Goal: Task Accomplishment & Management: Complete application form

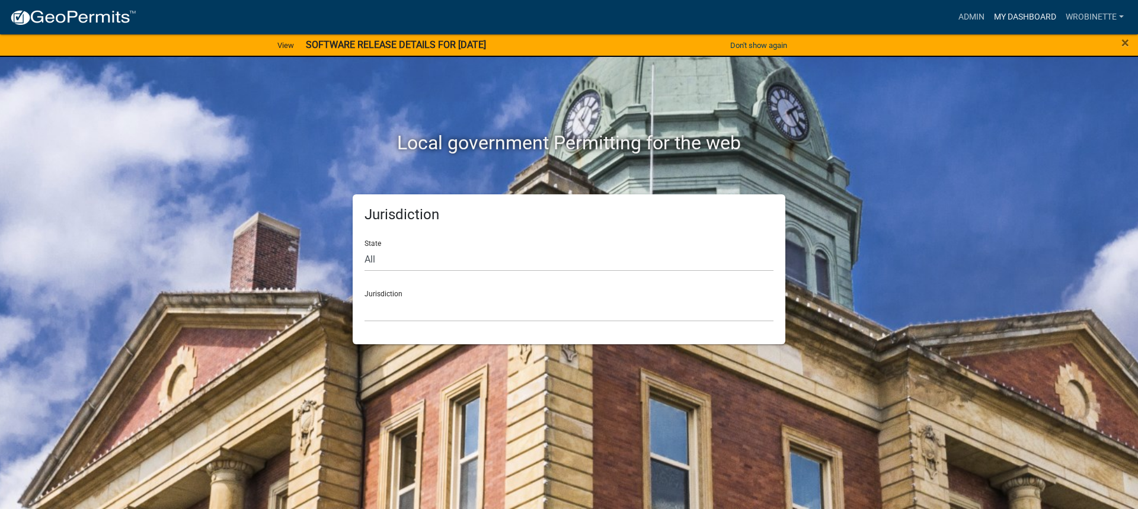
click at [1019, 17] on link "My Dashboard" at bounding box center [1025, 17] width 72 height 23
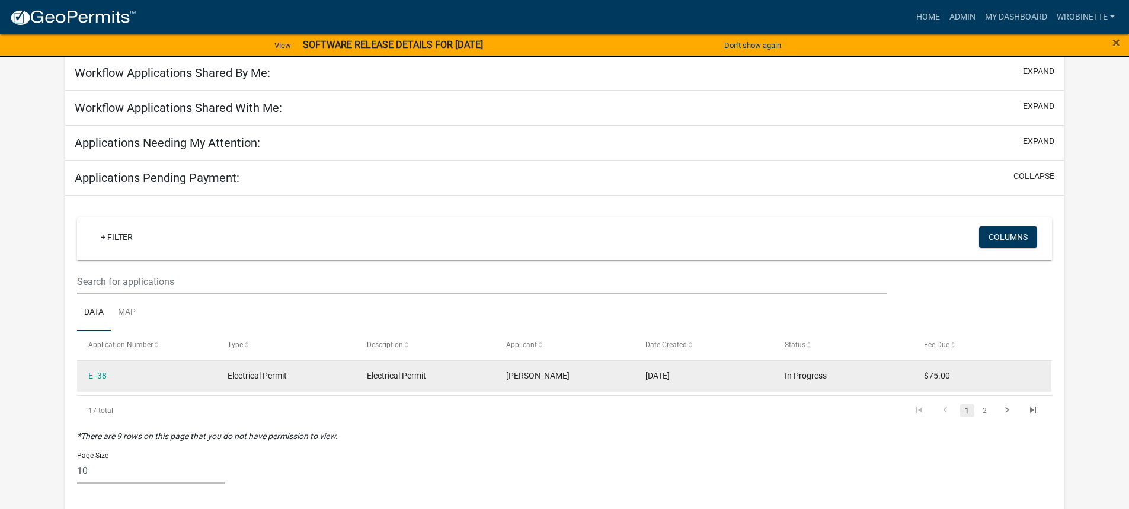
scroll to position [119, 0]
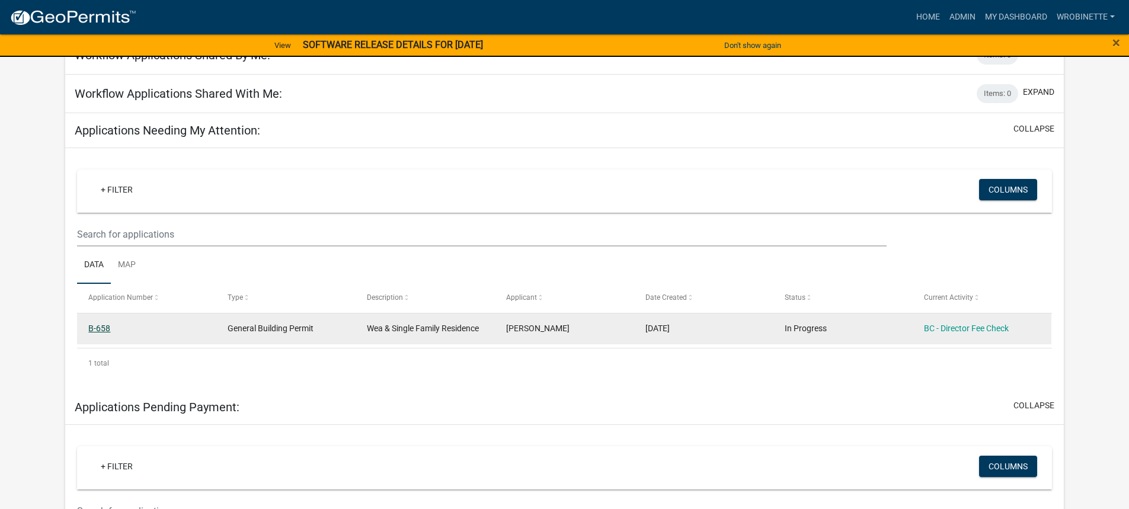
click at [103, 330] on link "B-658" at bounding box center [99, 328] width 22 height 9
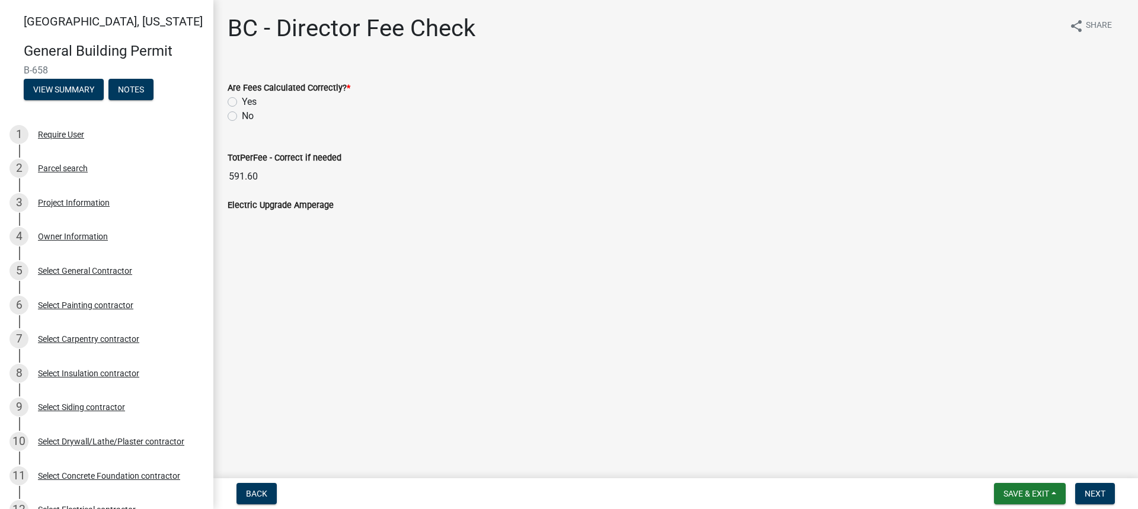
click at [242, 103] on label "Yes" at bounding box center [249, 102] width 15 height 14
click at [242, 103] on input "Yes" at bounding box center [246, 99] width 8 height 8
radio input "true"
click at [1094, 489] on span "Next" at bounding box center [1095, 493] width 21 height 9
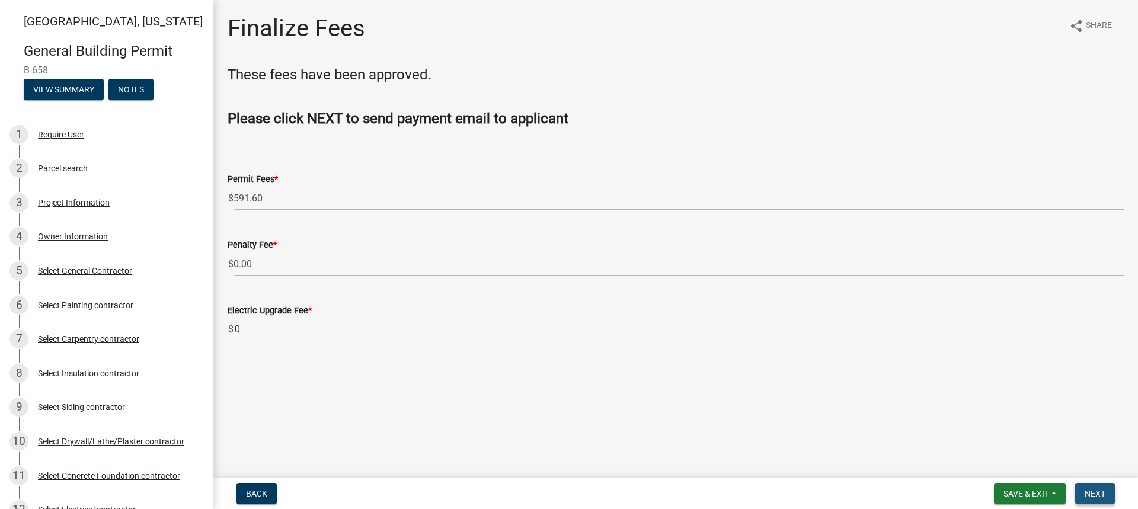
click at [1098, 495] on span "Next" at bounding box center [1095, 493] width 21 height 9
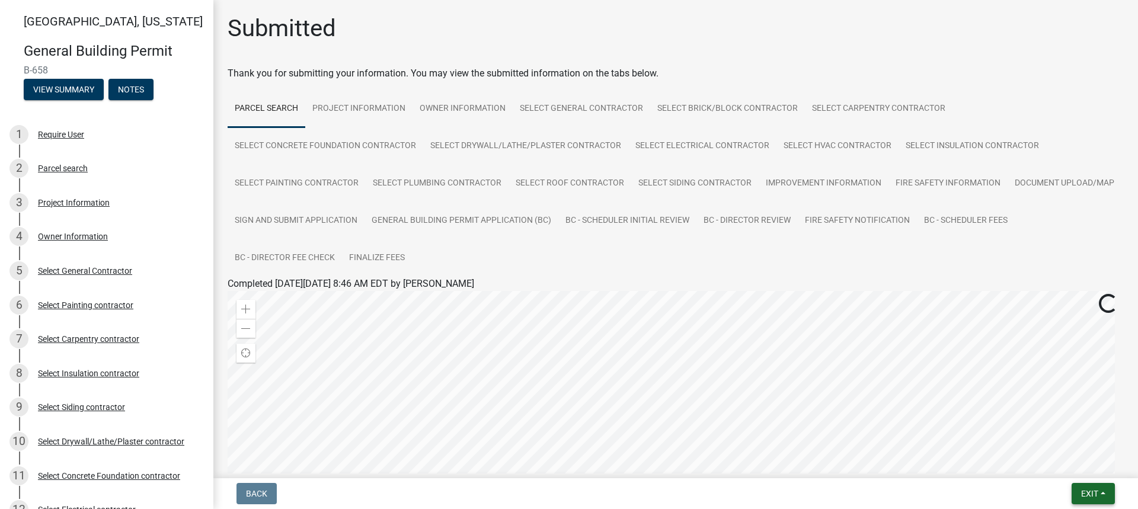
click at [1095, 494] on span "Exit" at bounding box center [1089, 493] width 17 height 9
click at [1054, 463] on button "Save & Exit" at bounding box center [1067, 463] width 95 height 28
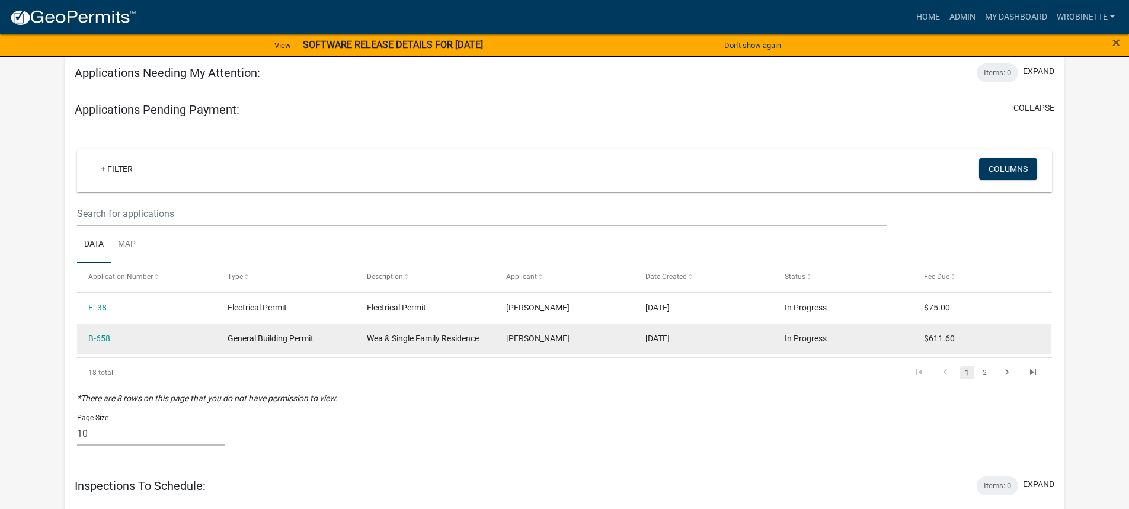
scroll to position [162, 0]
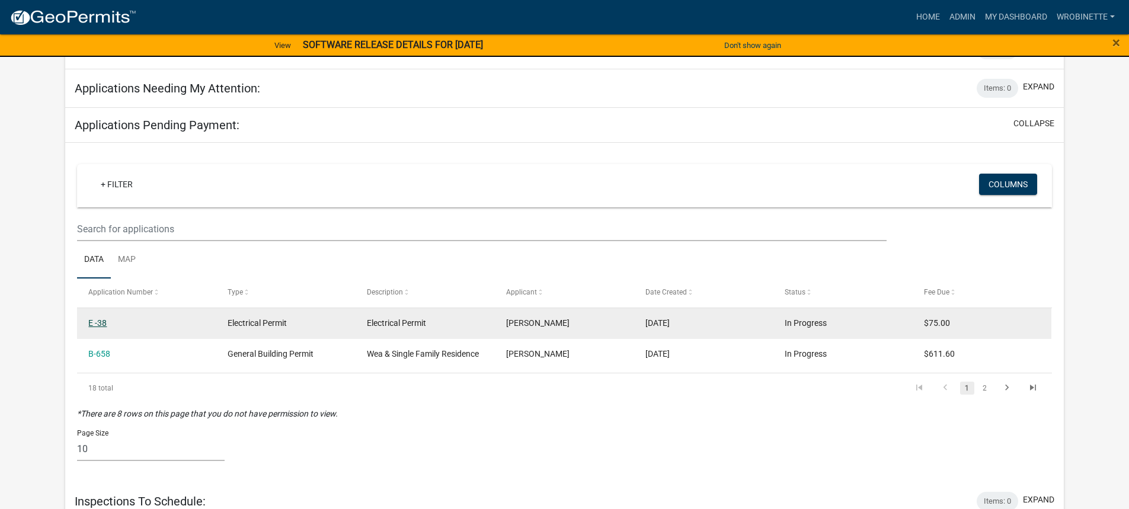
click at [94, 322] on link "E -38" at bounding box center [97, 322] width 18 height 9
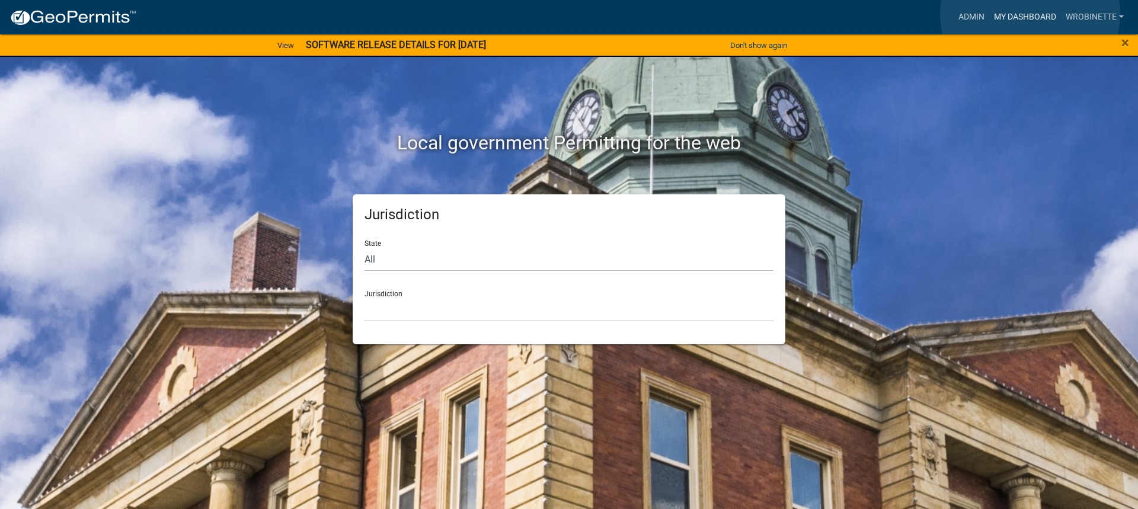
click at [1030, 14] on link "My Dashboard" at bounding box center [1025, 17] width 72 height 23
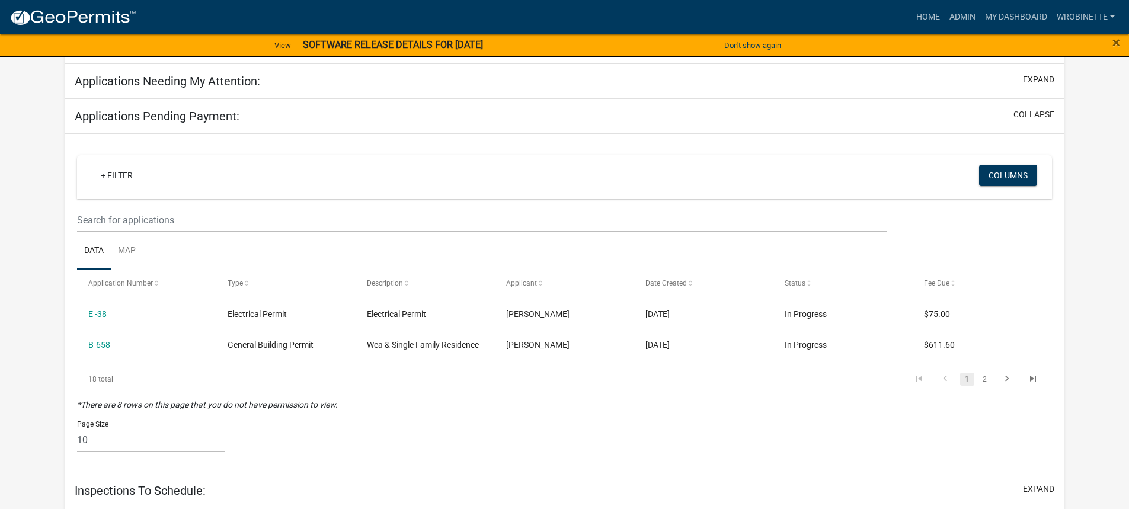
scroll to position [162, 0]
